Goal: Find specific page/section: Find specific page/section

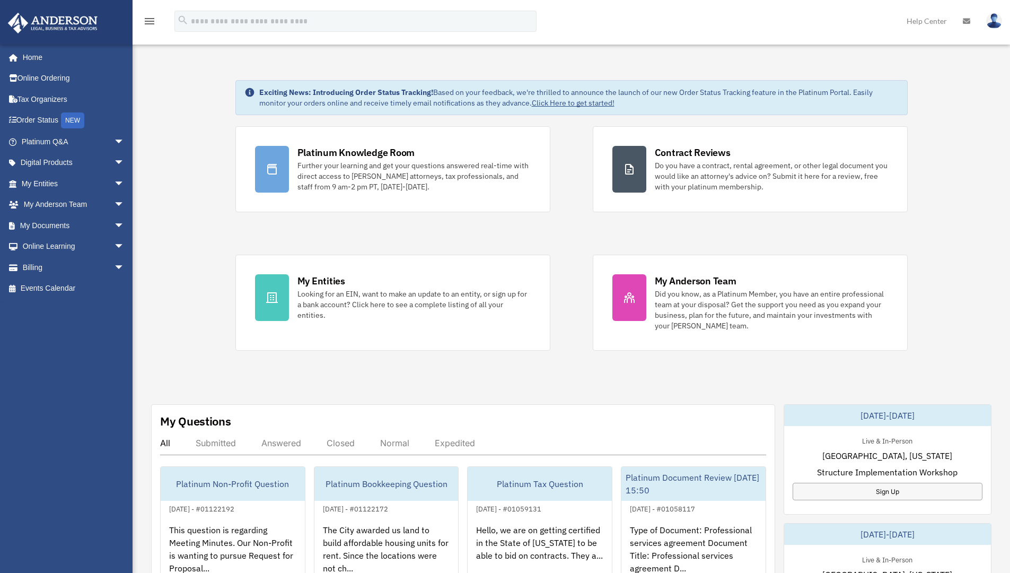
click at [162, 103] on div "Exciting News: Introducing Order Status Tracking! Based on your feedback, we're…" at bounding box center [571, 535] width 893 height 963
click at [49, 57] on link "Home" at bounding box center [73, 57] width 133 height 21
click at [114, 225] on span "arrow_drop_down" at bounding box center [124, 226] width 21 height 22
click at [78, 268] on link "Meeting Minutes" at bounding box center [78, 267] width 126 height 21
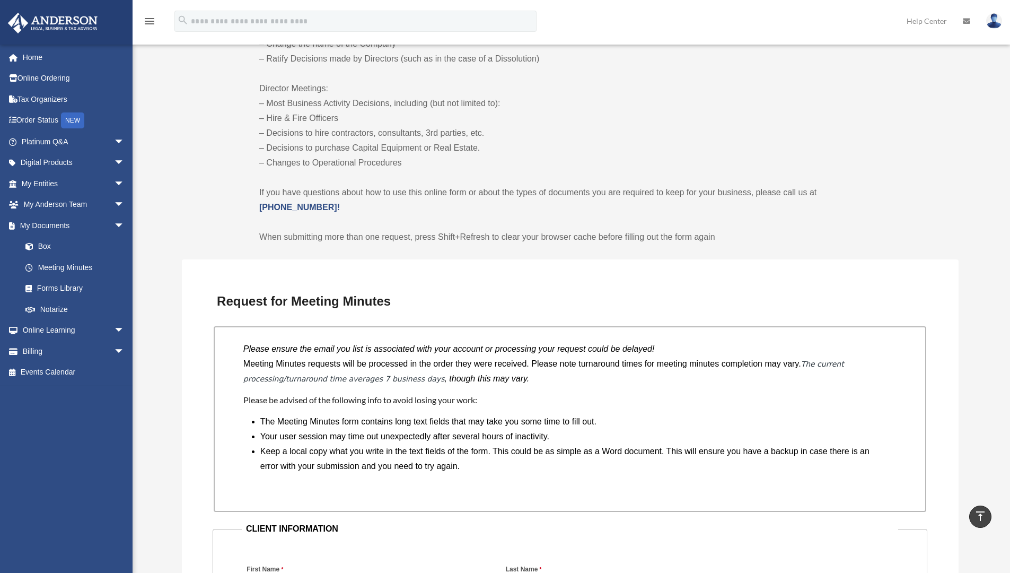
scroll to position [741, 0]
